Goal: Check status: Check status

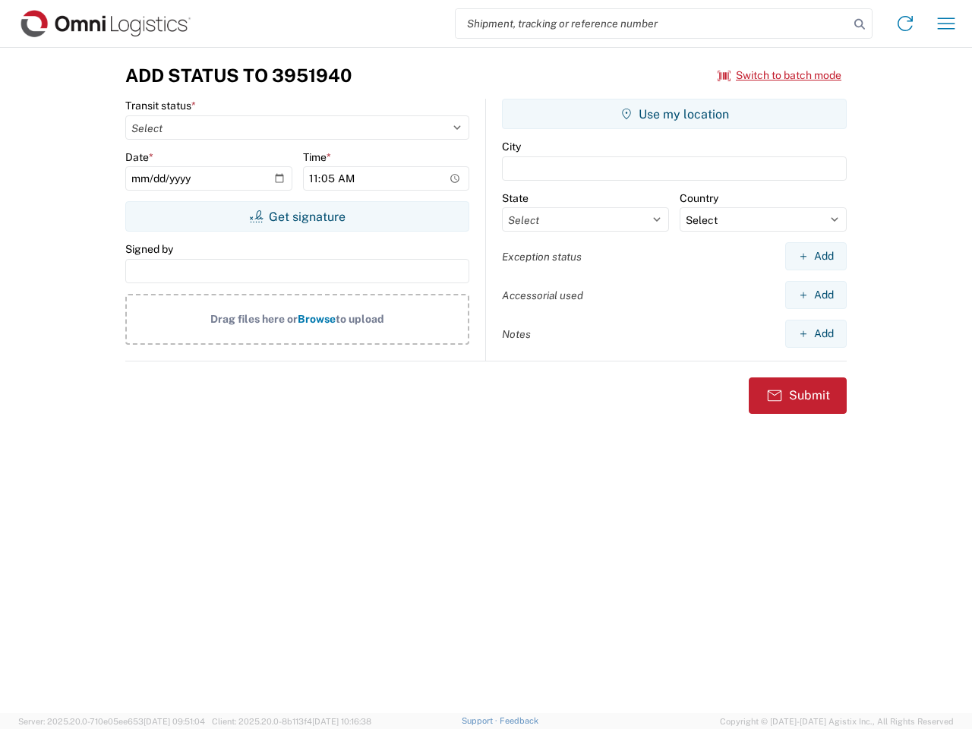
click at [653, 24] on input "search" at bounding box center [652, 23] width 393 height 29
click at [860, 24] on icon at bounding box center [859, 24] width 21 height 21
click at [905, 24] on icon at bounding box center [905, 23] width 24 height 24
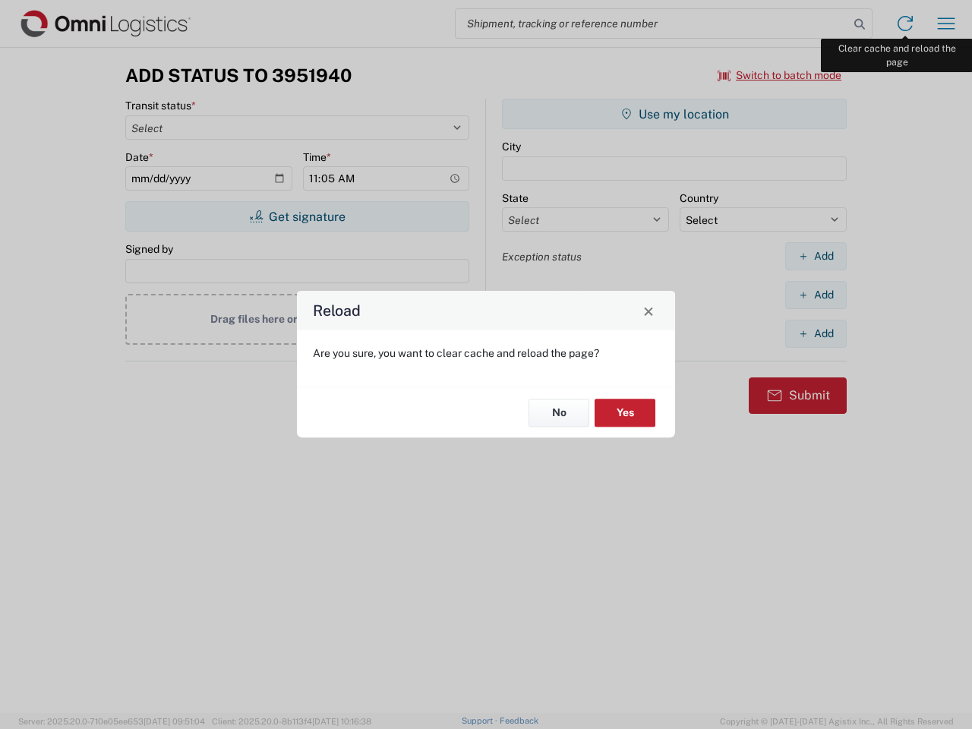
click at [946, 24] on div "Reload Are you sure, you want to clear cache and reload the page? No Yes" at bounding box center [486, 364] width 972 height 729
click at [780, 75] on div "Reload Are you sure, you want to clear cache and reload the page? No Yes" at bounding box center [486, 364] width 972 height 729
click at [297, 216] on div "Reload Are you sure, you want to clear cache and reload the page? No Yes" at bounding box center [486, 364] width 972 height 729
click at [675, 114] on div "Reload Are you sure, you want to clear cache and reload the page? No Yes" at bounding box center [486, 364] width 972 height 729
click at [816, 256] on div "Reload Are you sure, you want to clear cache and reload the page? No Yes" at bounding box center [486, 364] width 972 height 729
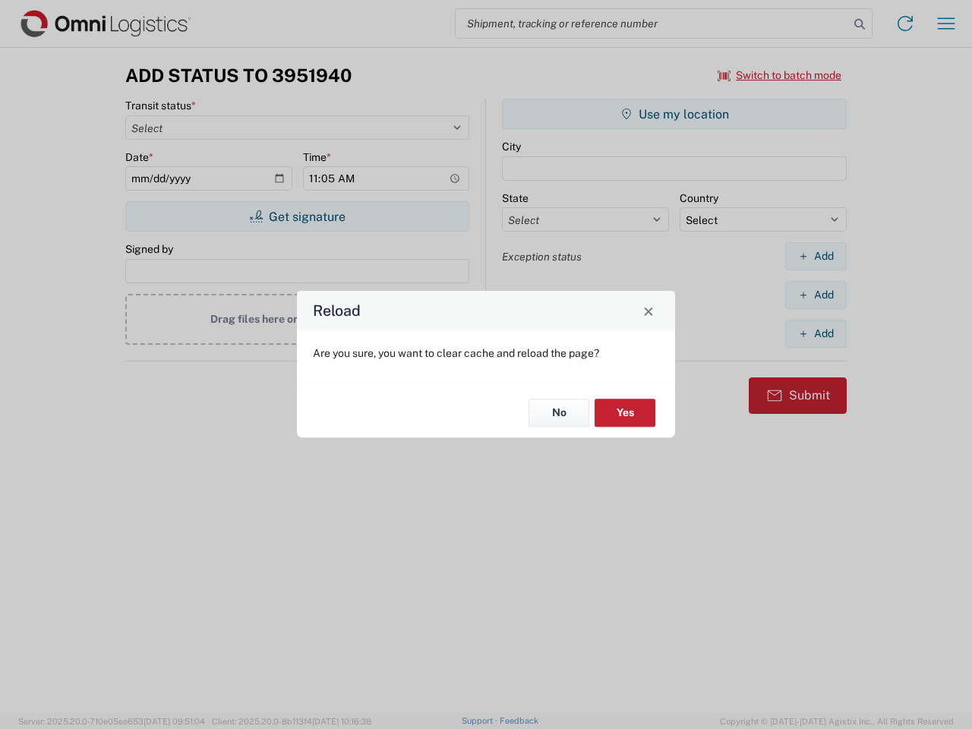
click at [816, 295] on div "Reload Are you sure, you want to clear cache and reload the page? No Yes" at bounding box center [486, 364] width 972 height 729
click at [816, 333] on div "Reload Are you sure, you want to clear cache and reload the page? No Yes" at bounding box center [486, 364] width 972 height 729
